Goal: Navigation & Orientation: Find specific page/section

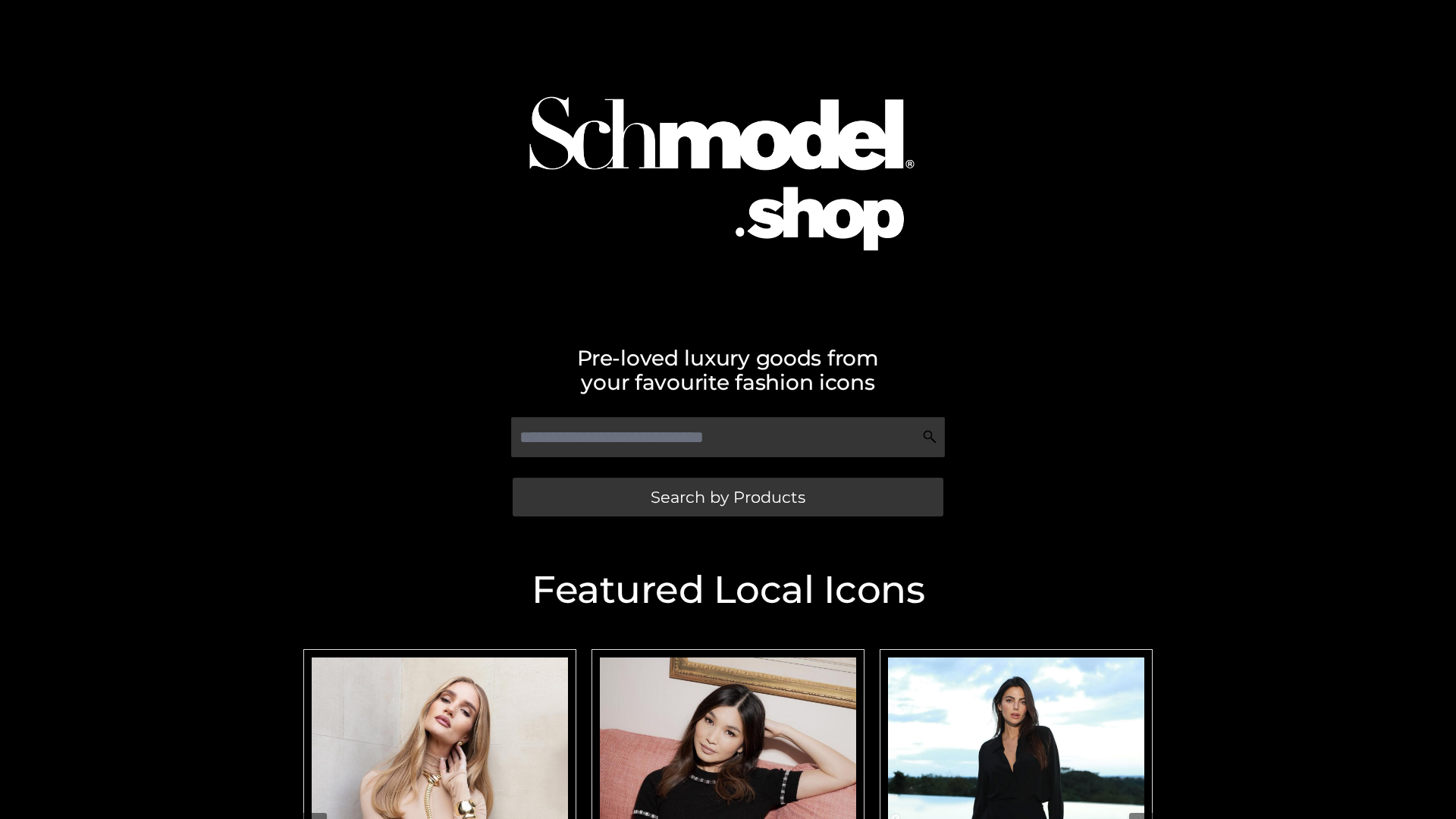
click at [728, 497] on span "Search by Products" at bounding box center [728, 497] width 154 height 16
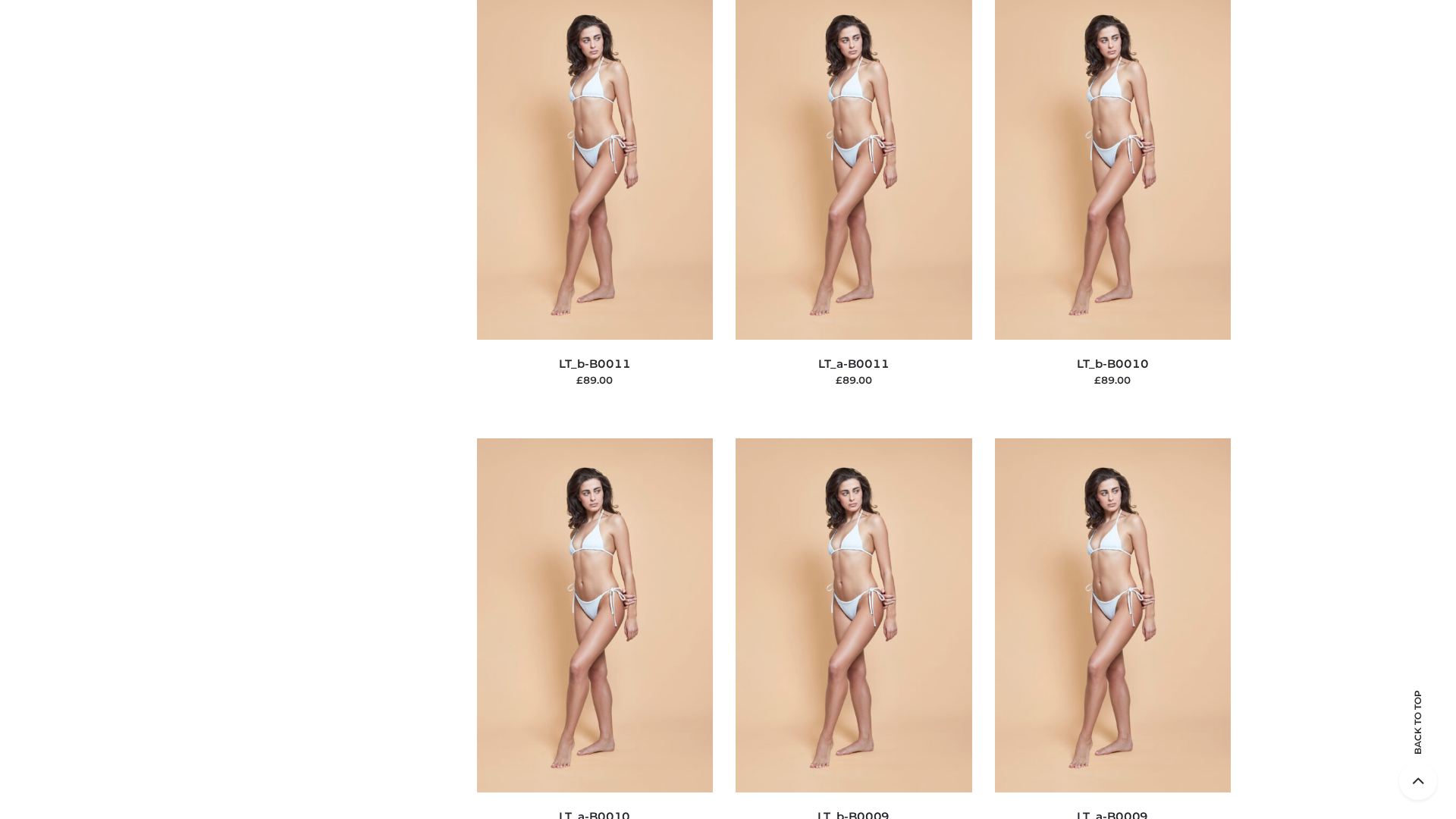
scroll to position [6810, 0]
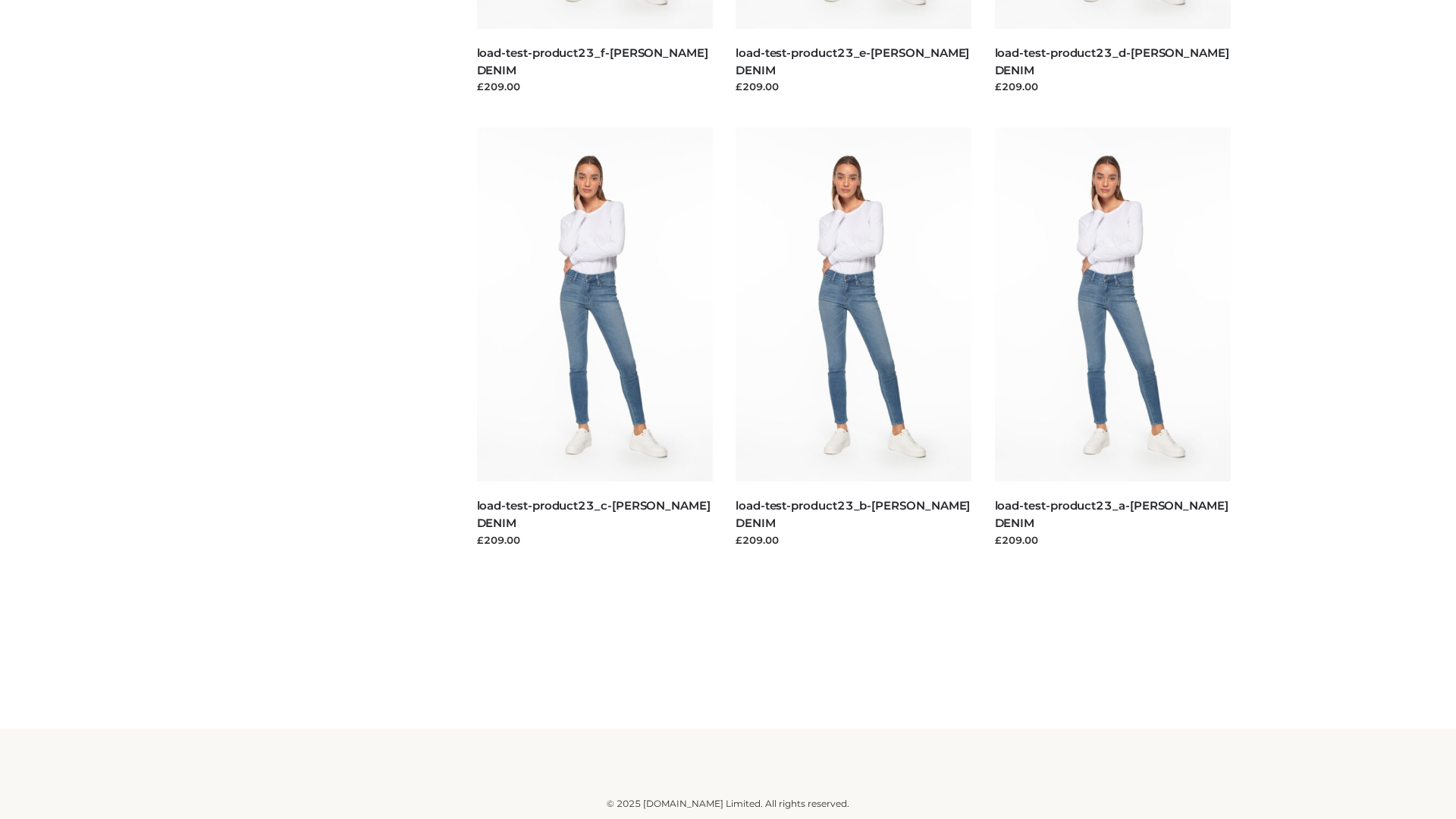
scroll to position [1330, 0]
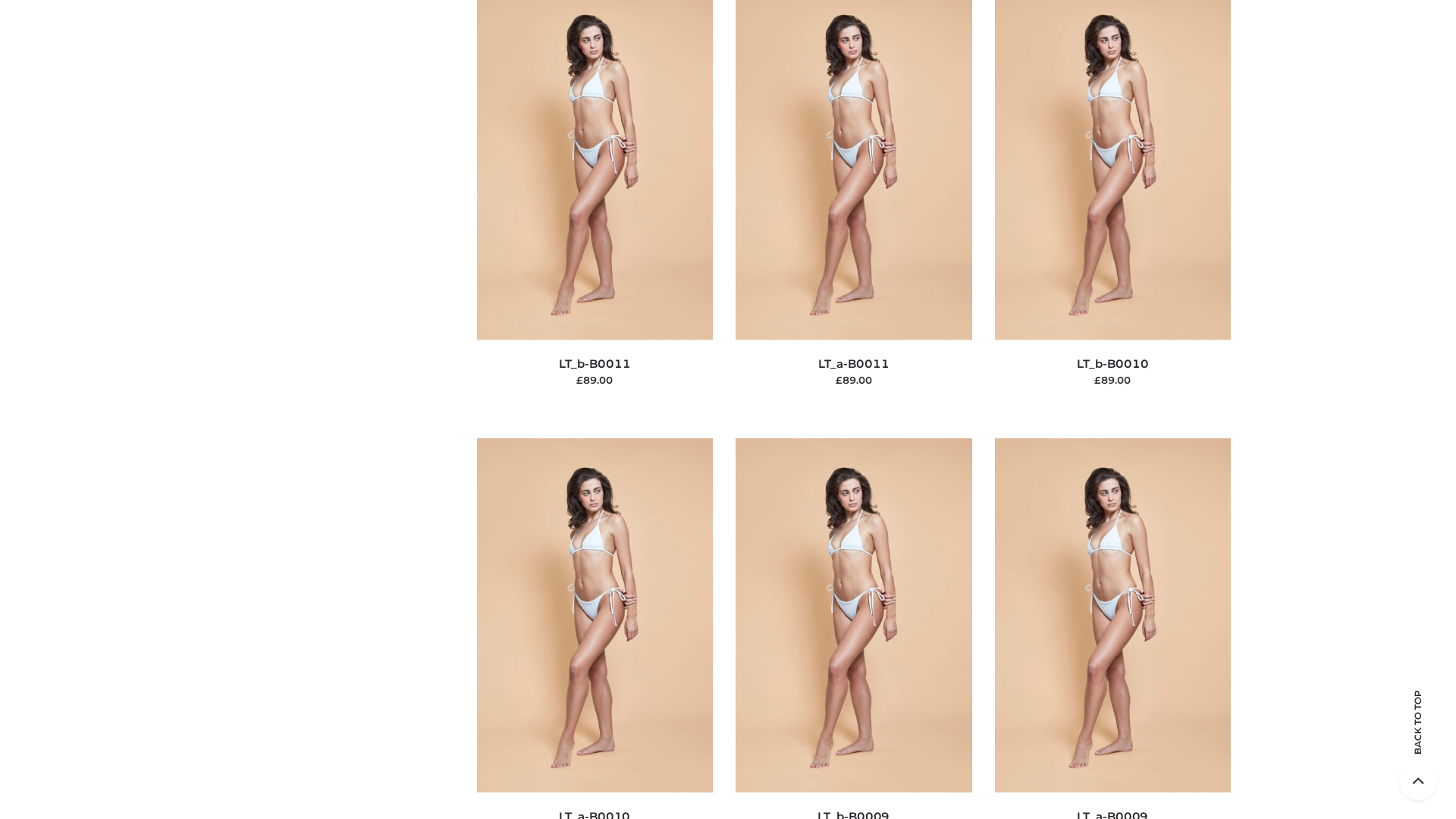
scroll to position [6810, 0]
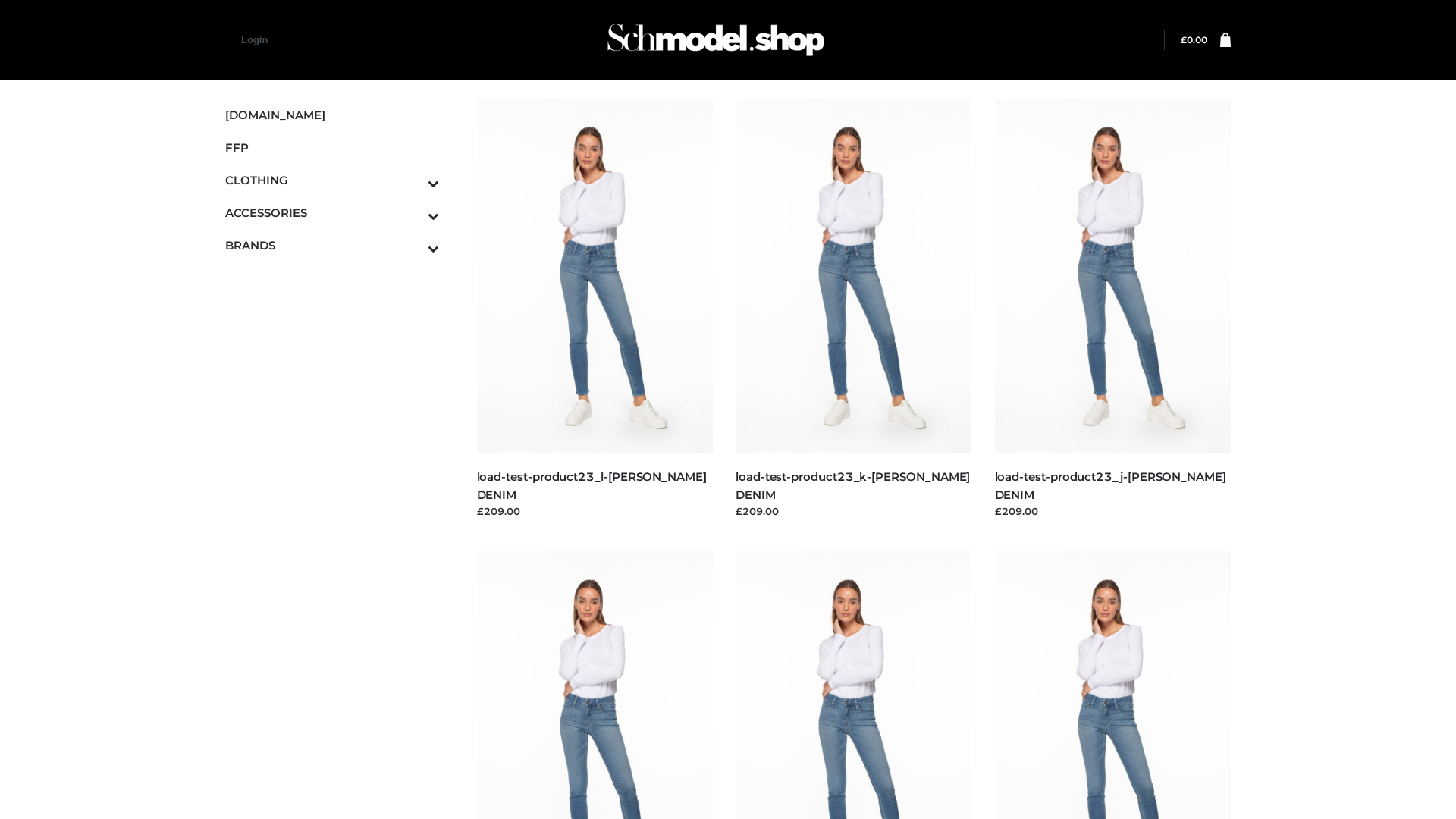
scroll to position [1330, 0]
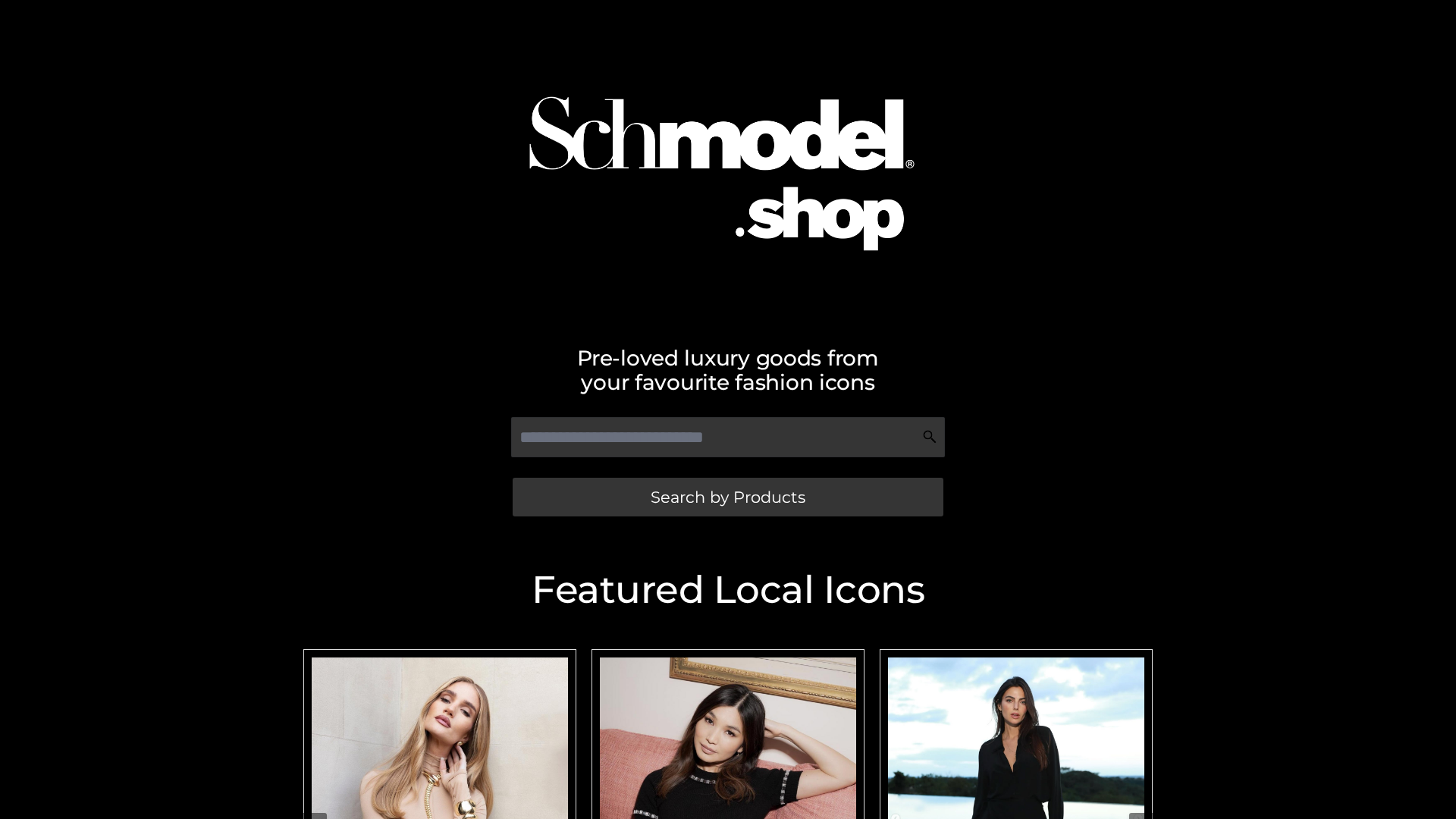
click at [728, 497] on span "Search by Products" at bounding box center [728, 497] width 154 height 16
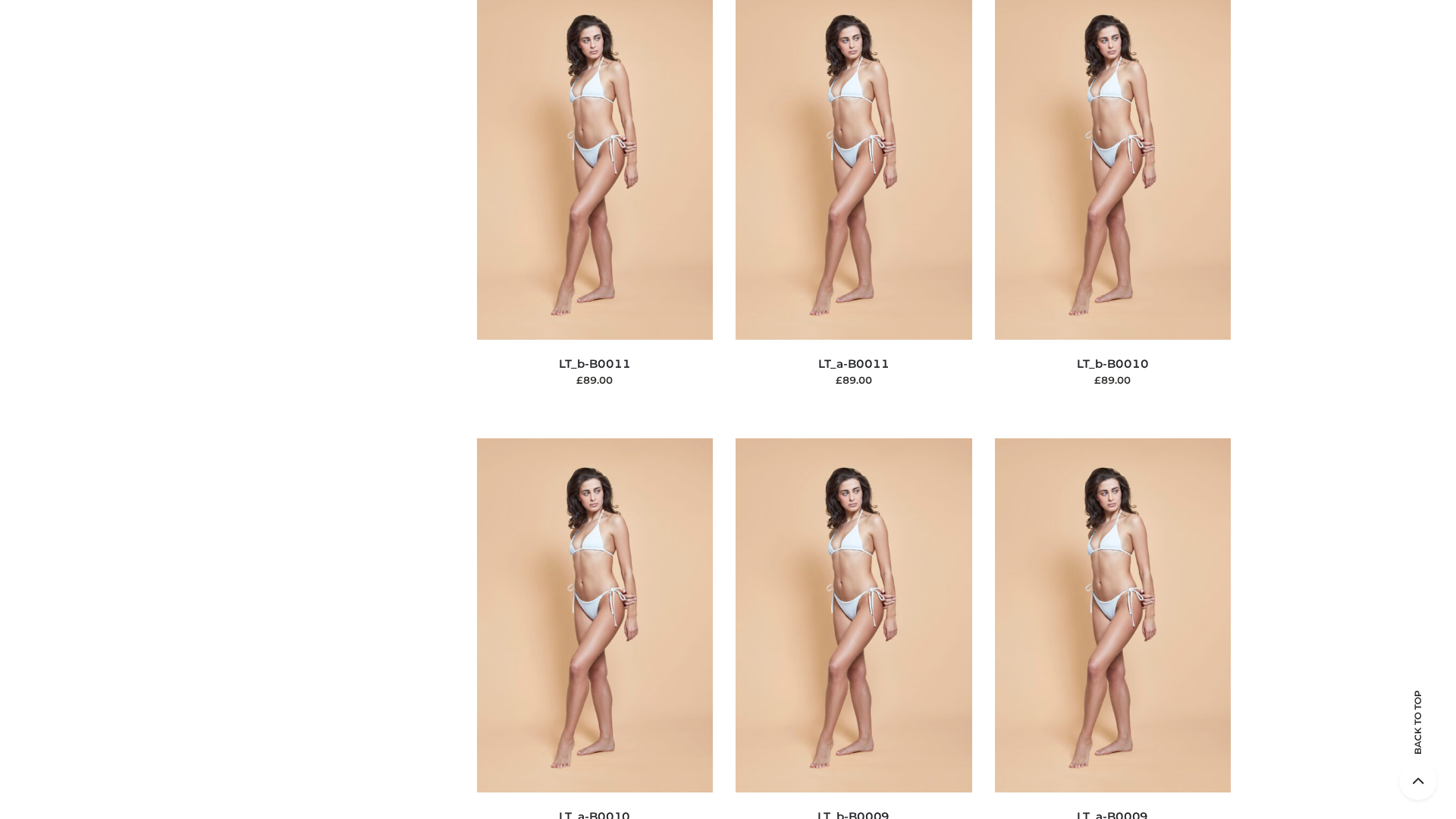
scroll to position [6810, 0]
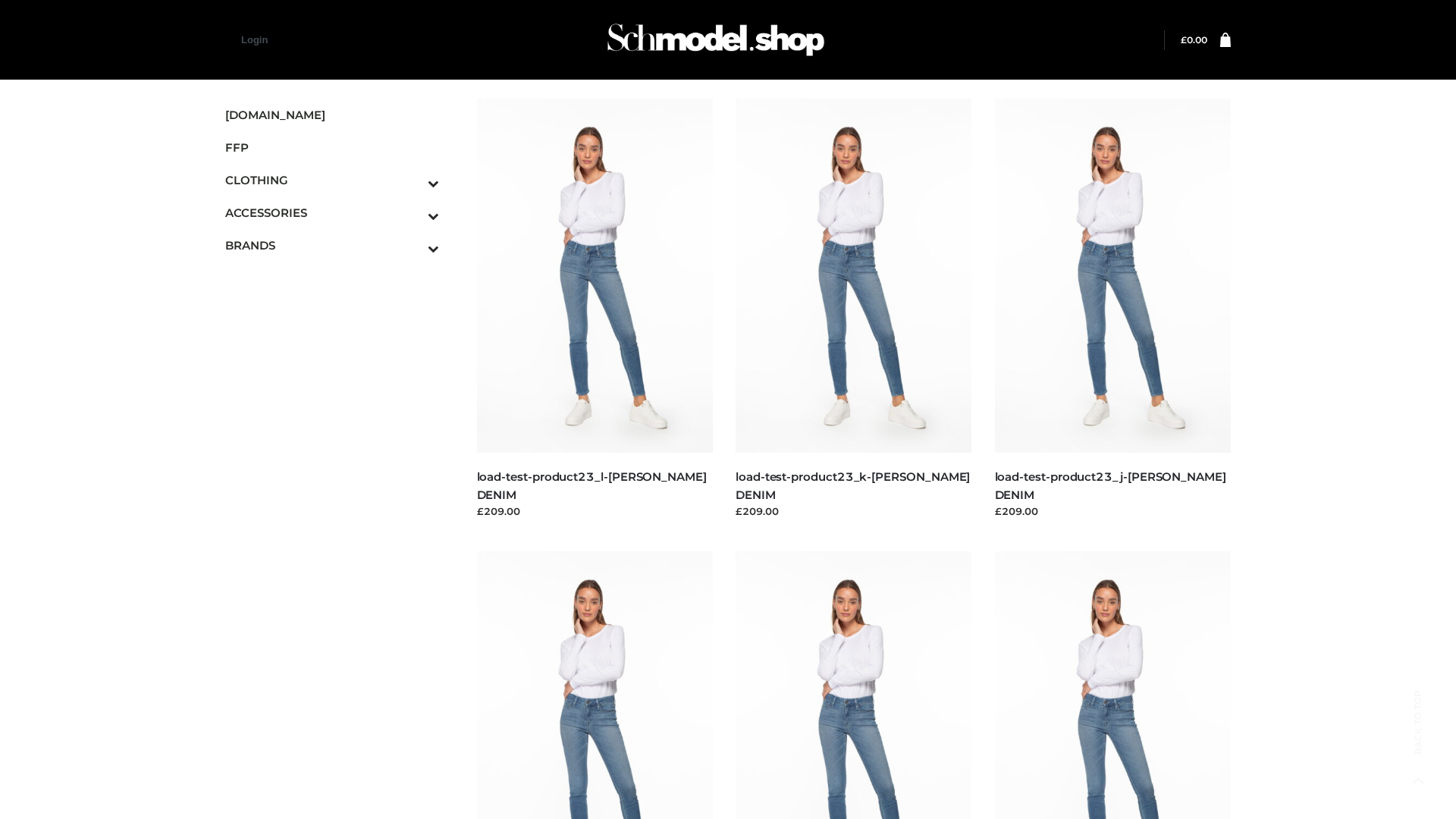
scroll to position [1330, 0]
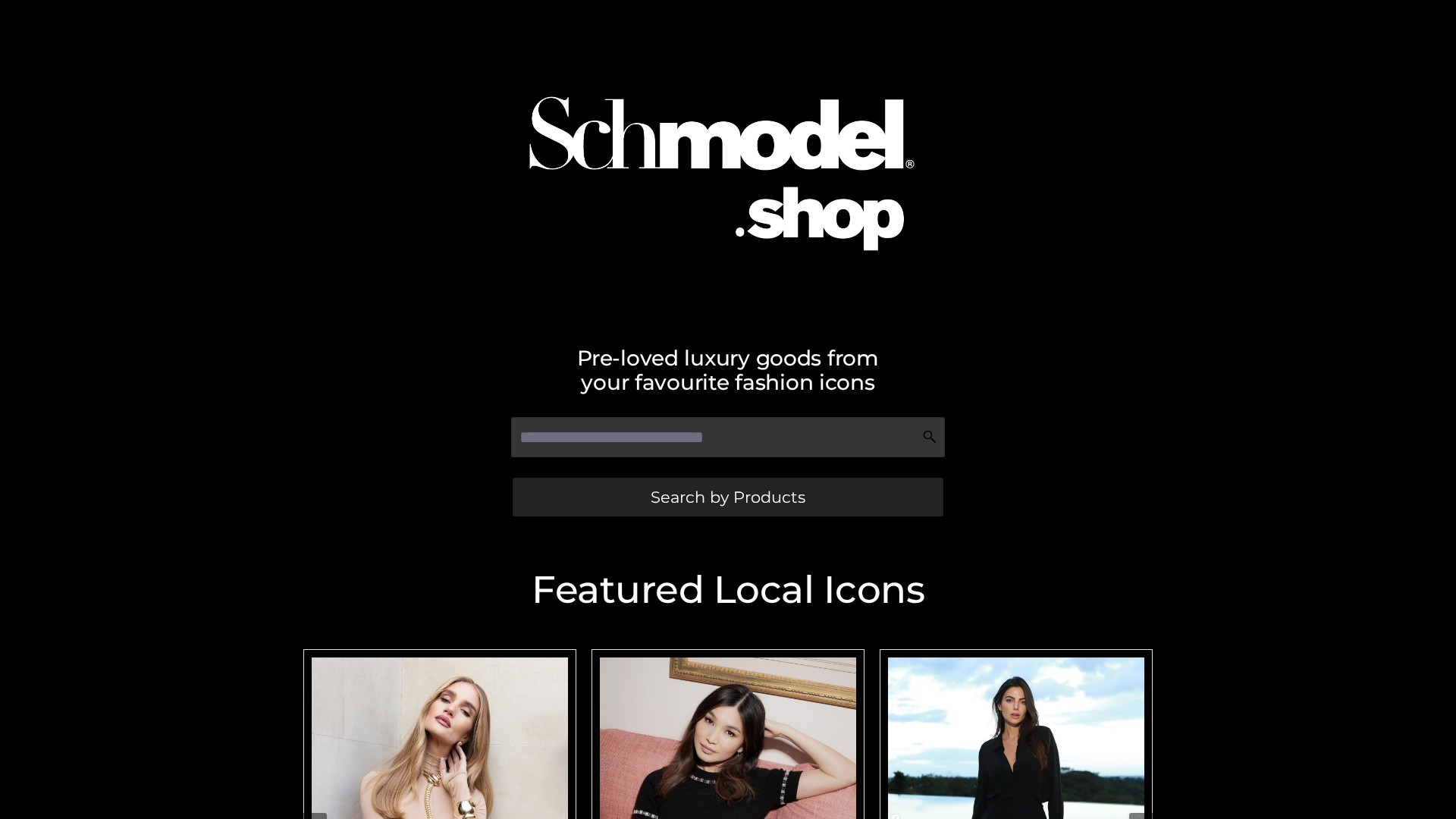
click at [728, 497] on span "Search by Products" at bounding box center [728, 497] width 154 height 16
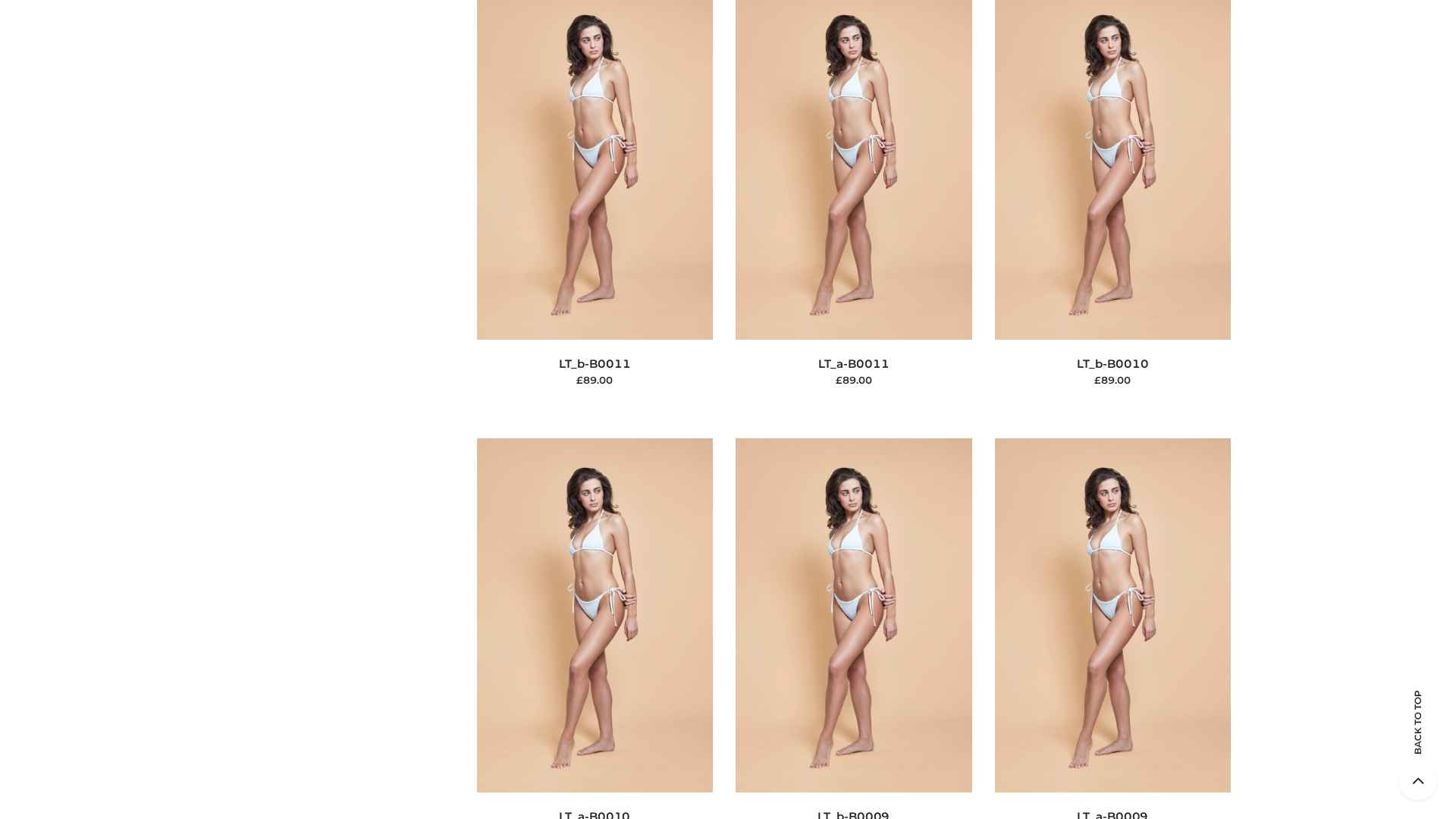
scroll to position [6810, 0]
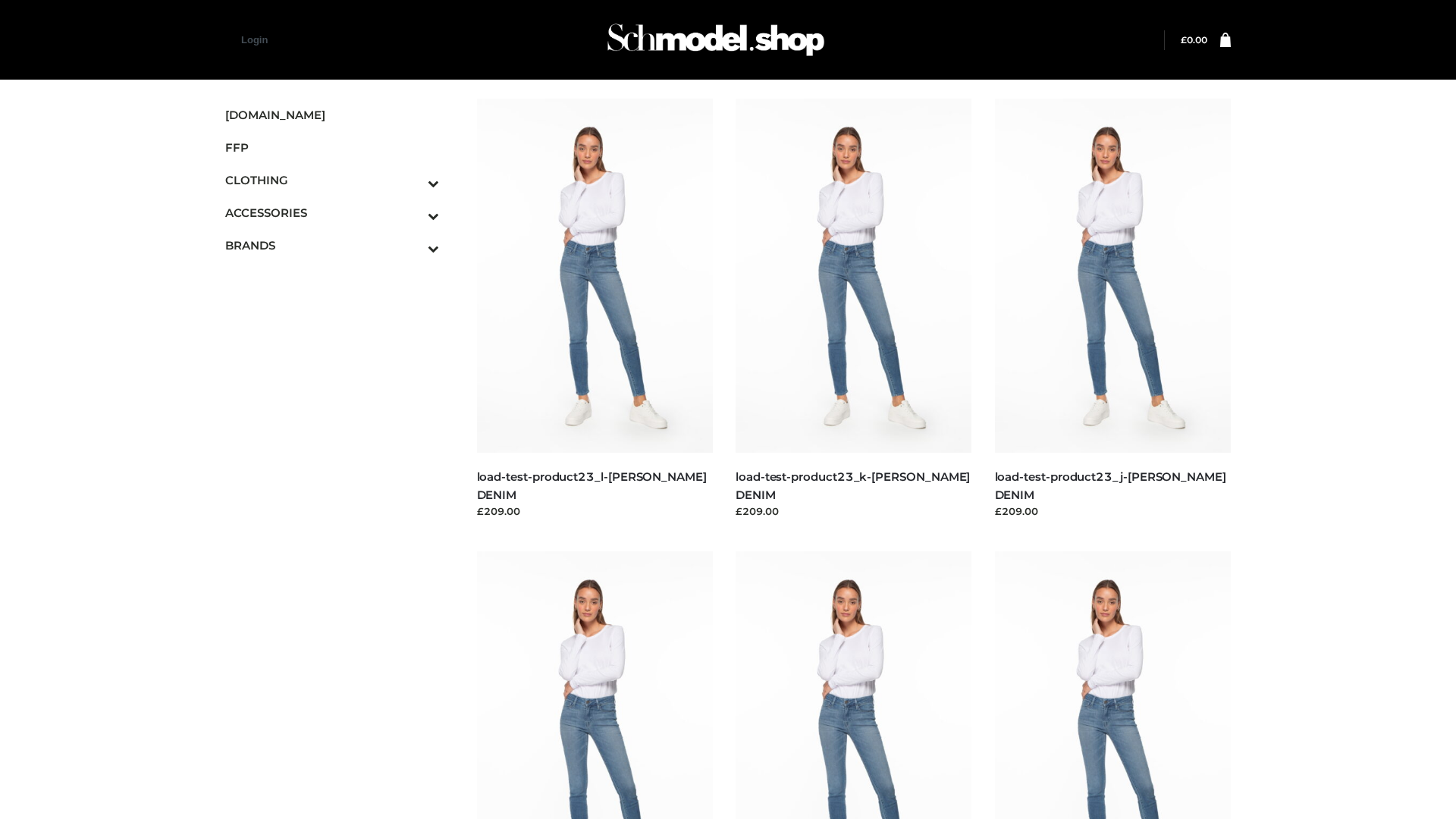
scroll to position [1330, 0]
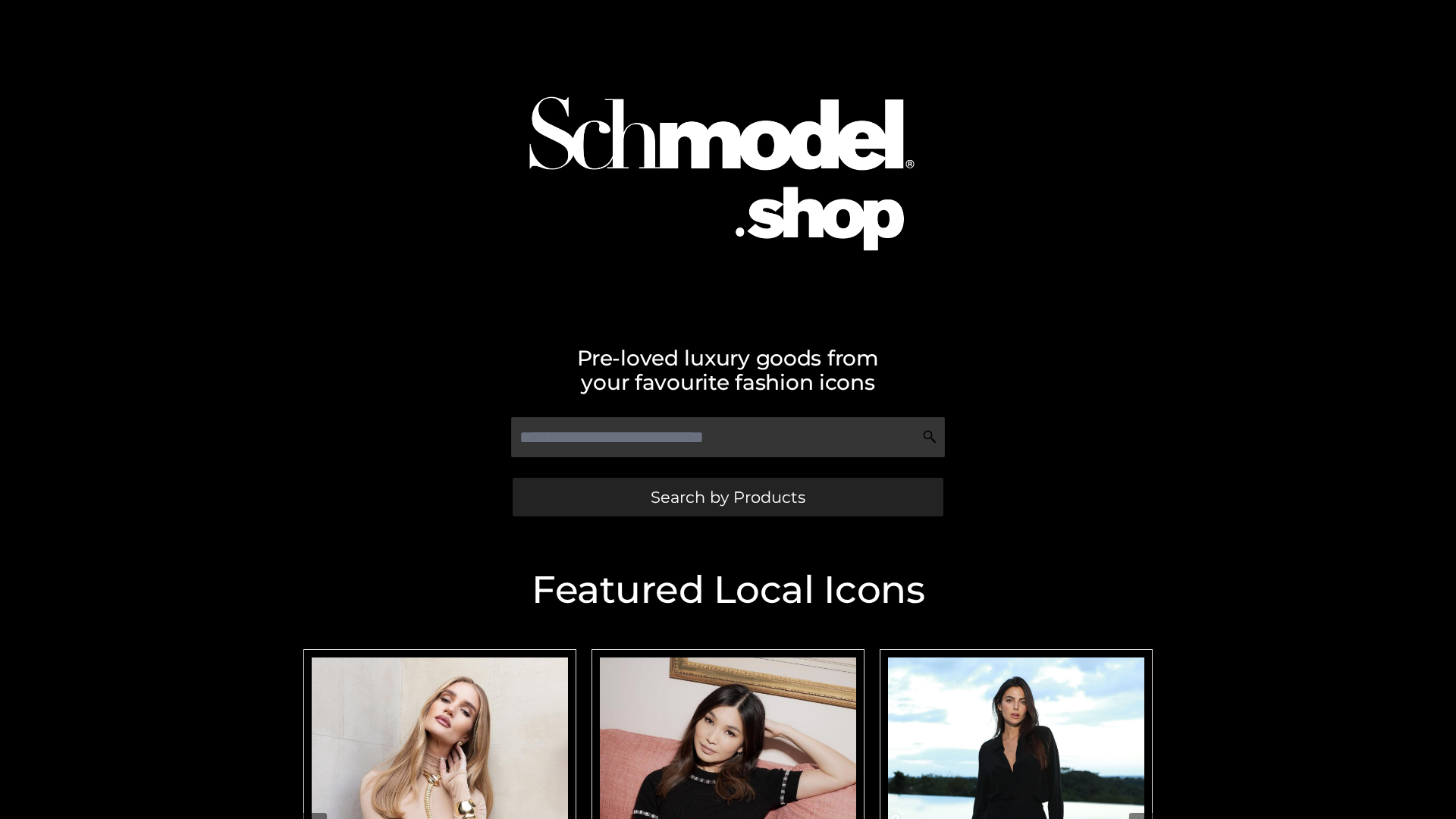
click at [728, 497] on span "Search by Products" at bounding box center [728, 497] width 154 height 16
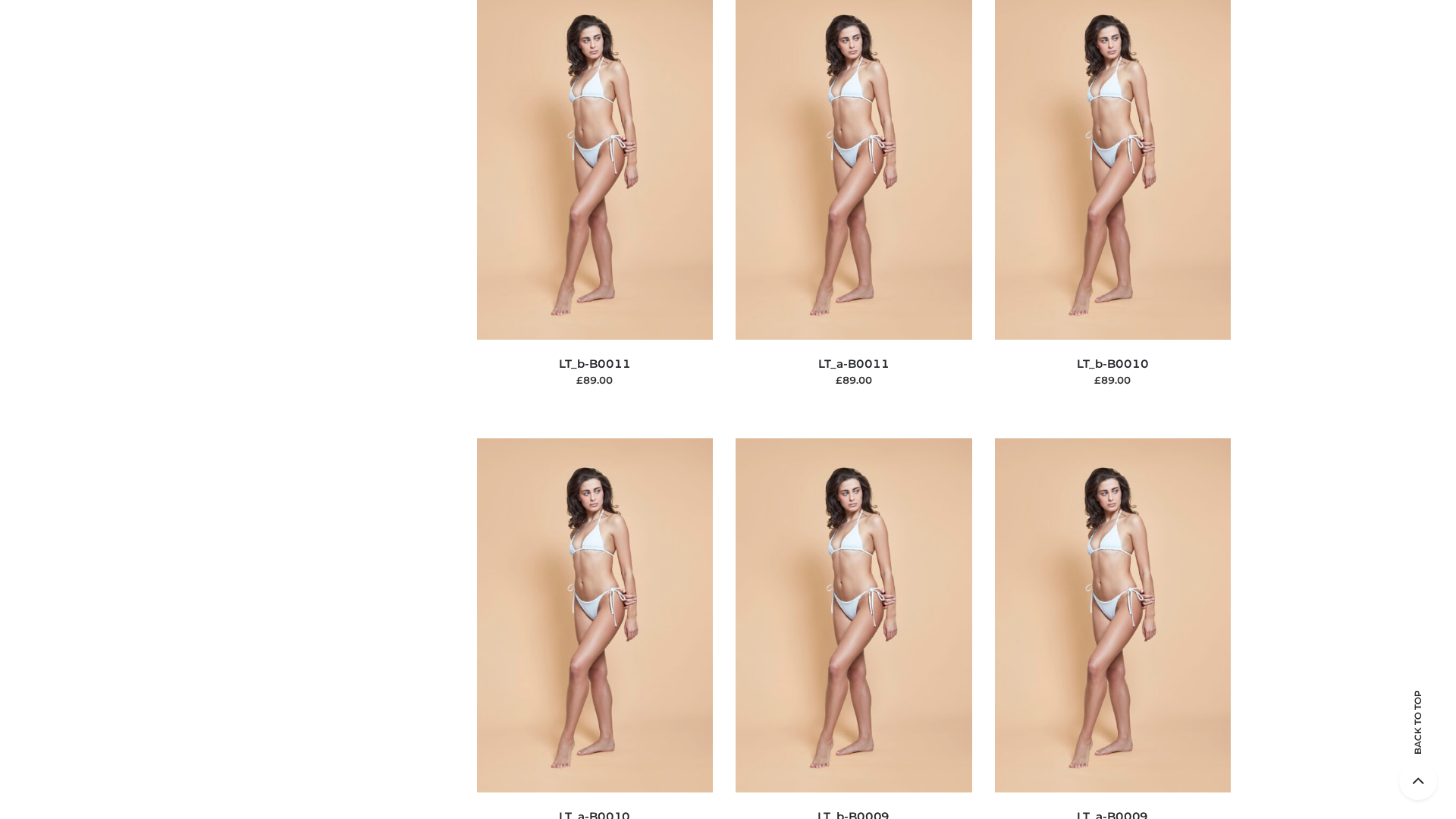
scroll to position [6810, 0]
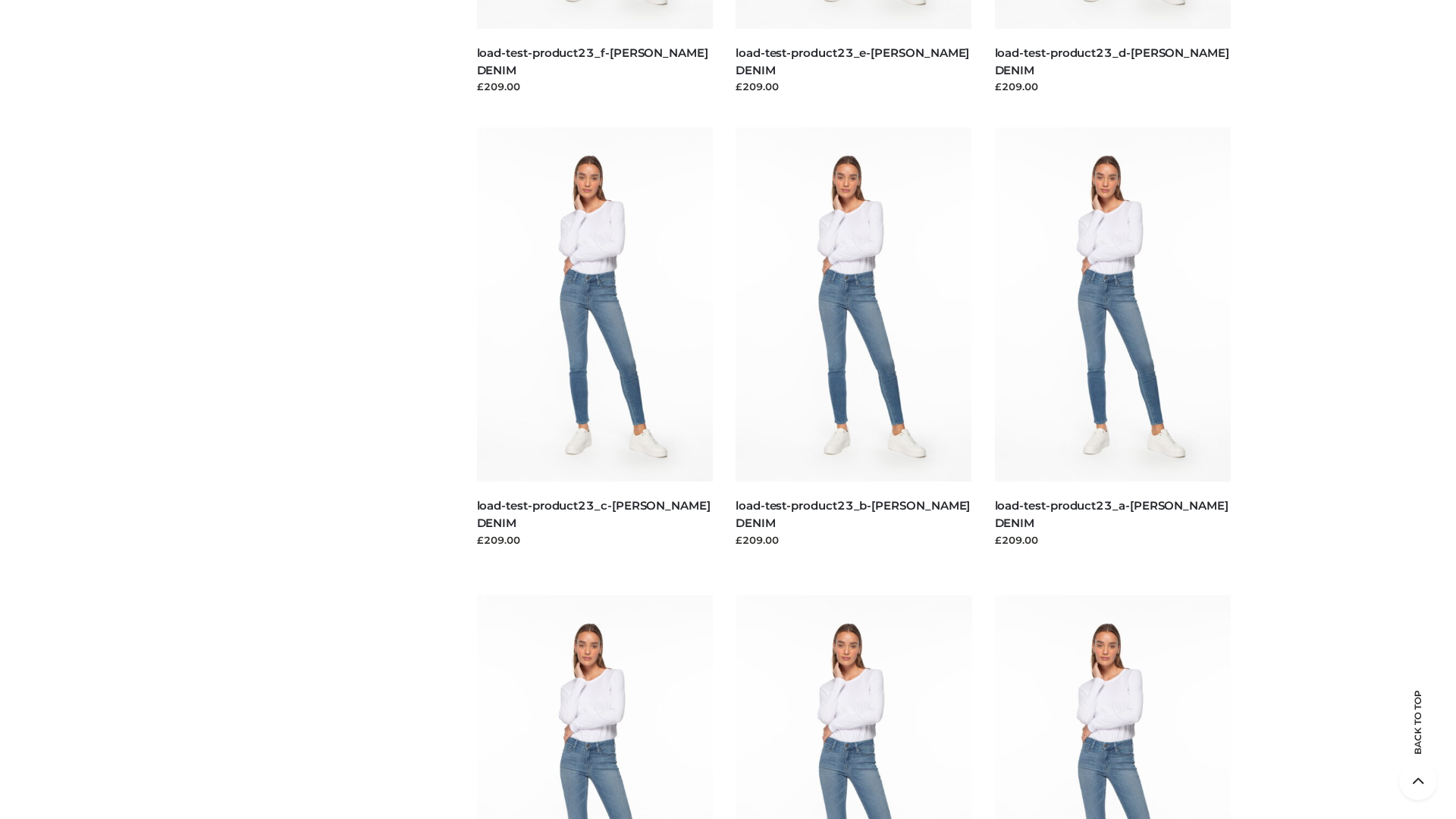
scroll to position [4983, 0]
